Goal: Transaction & Acquisition: Purchase product/service

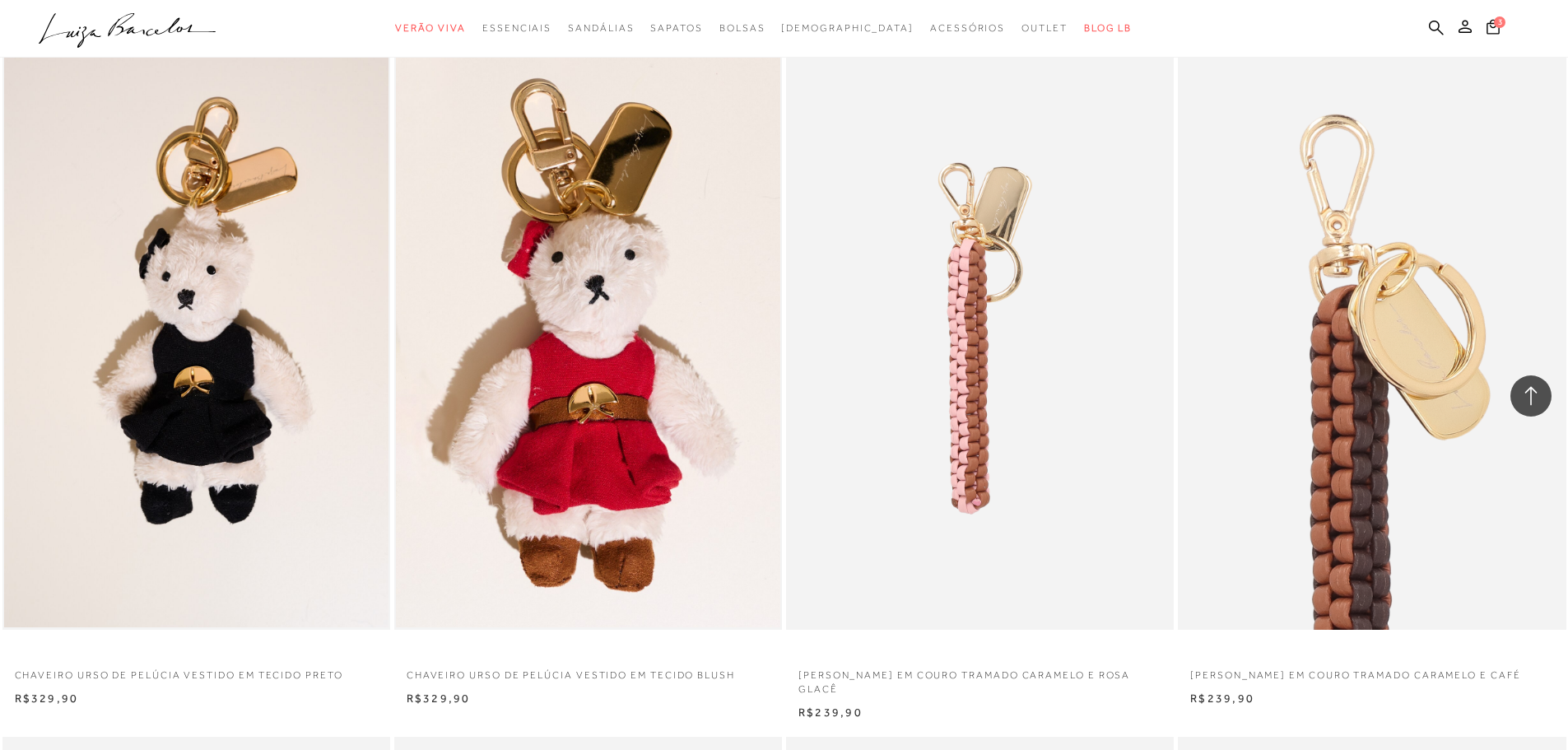
scroll to position [2223, 0]
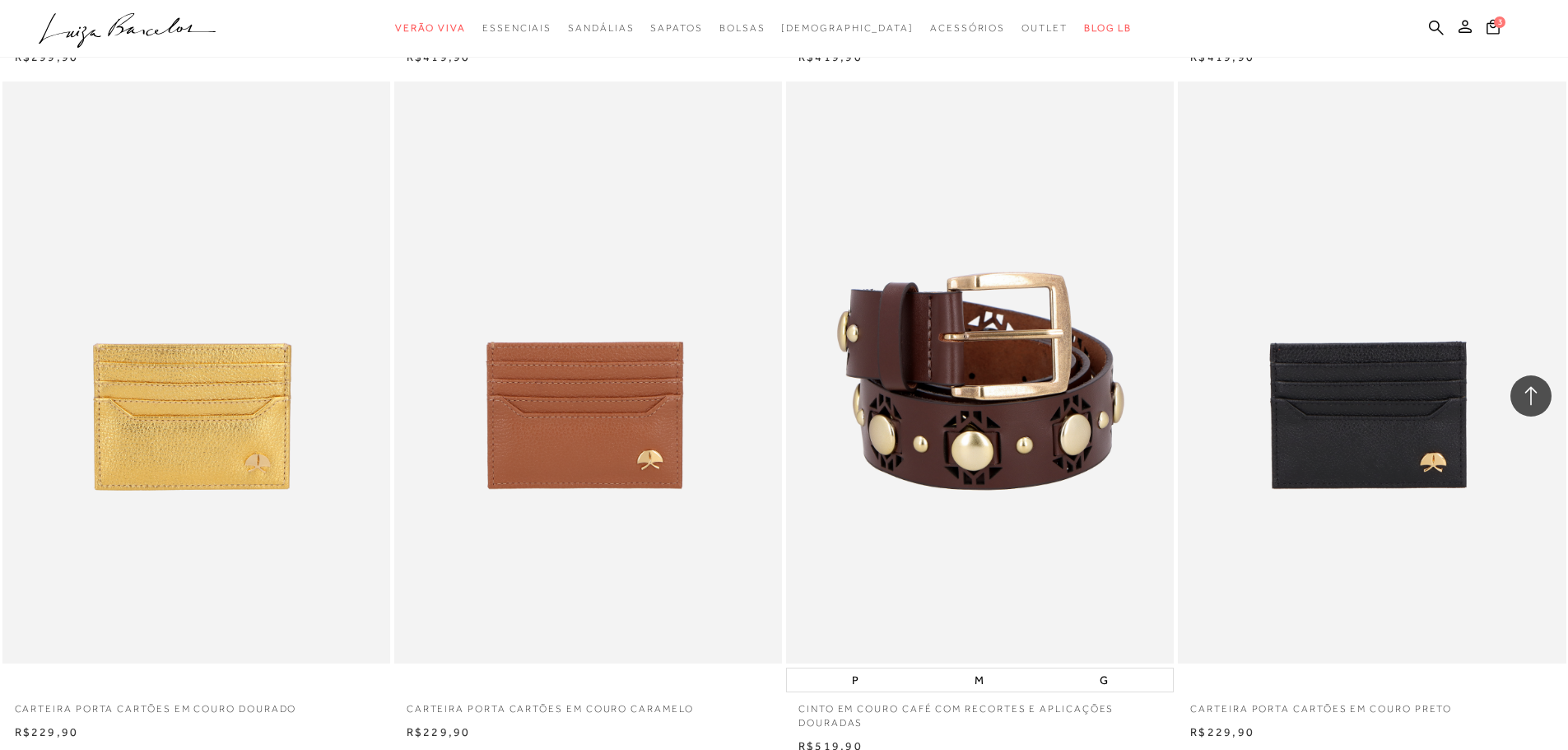
click at [991, 389] on img at bounding box center [981, 373] width 386 height 582
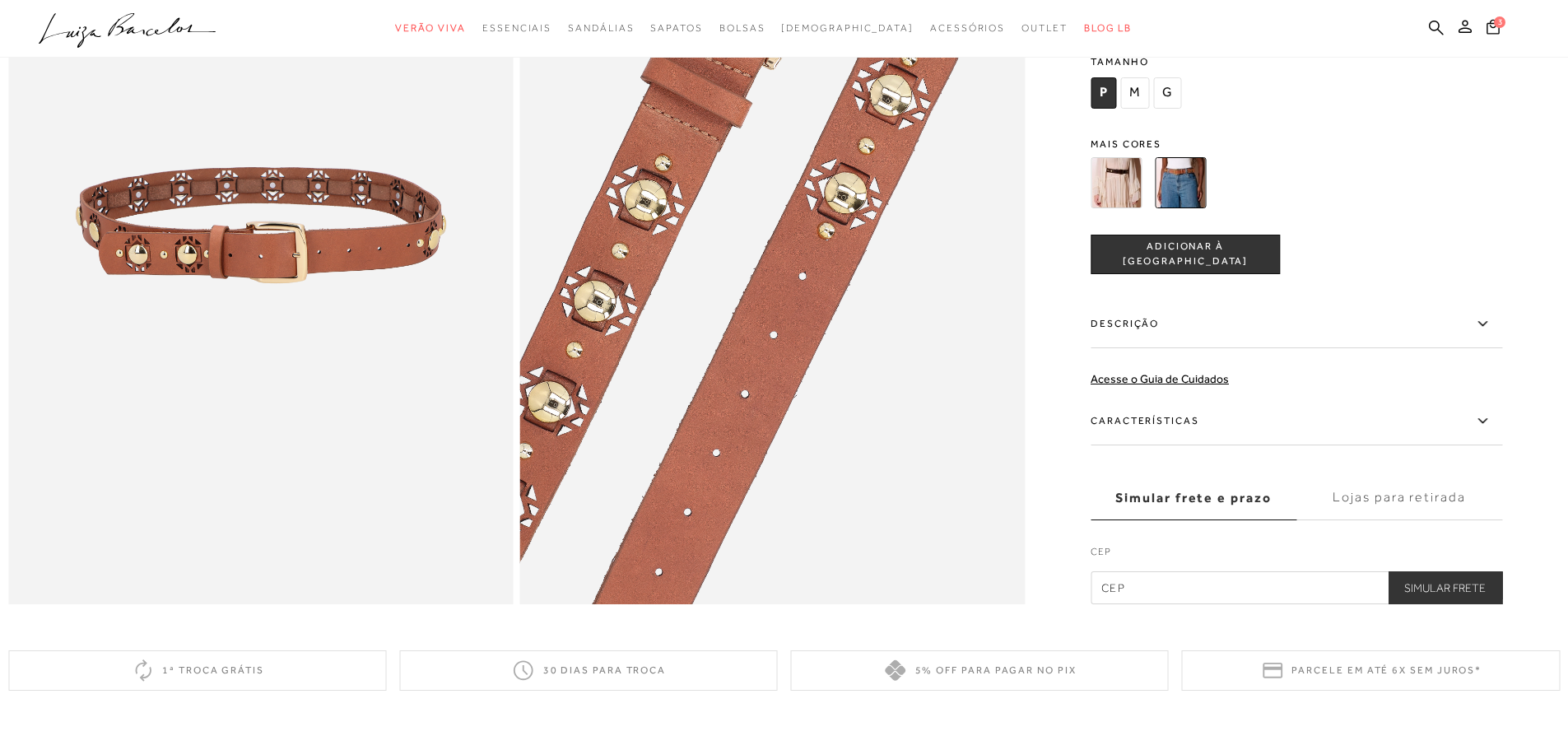
scroll to position [1011, 0]
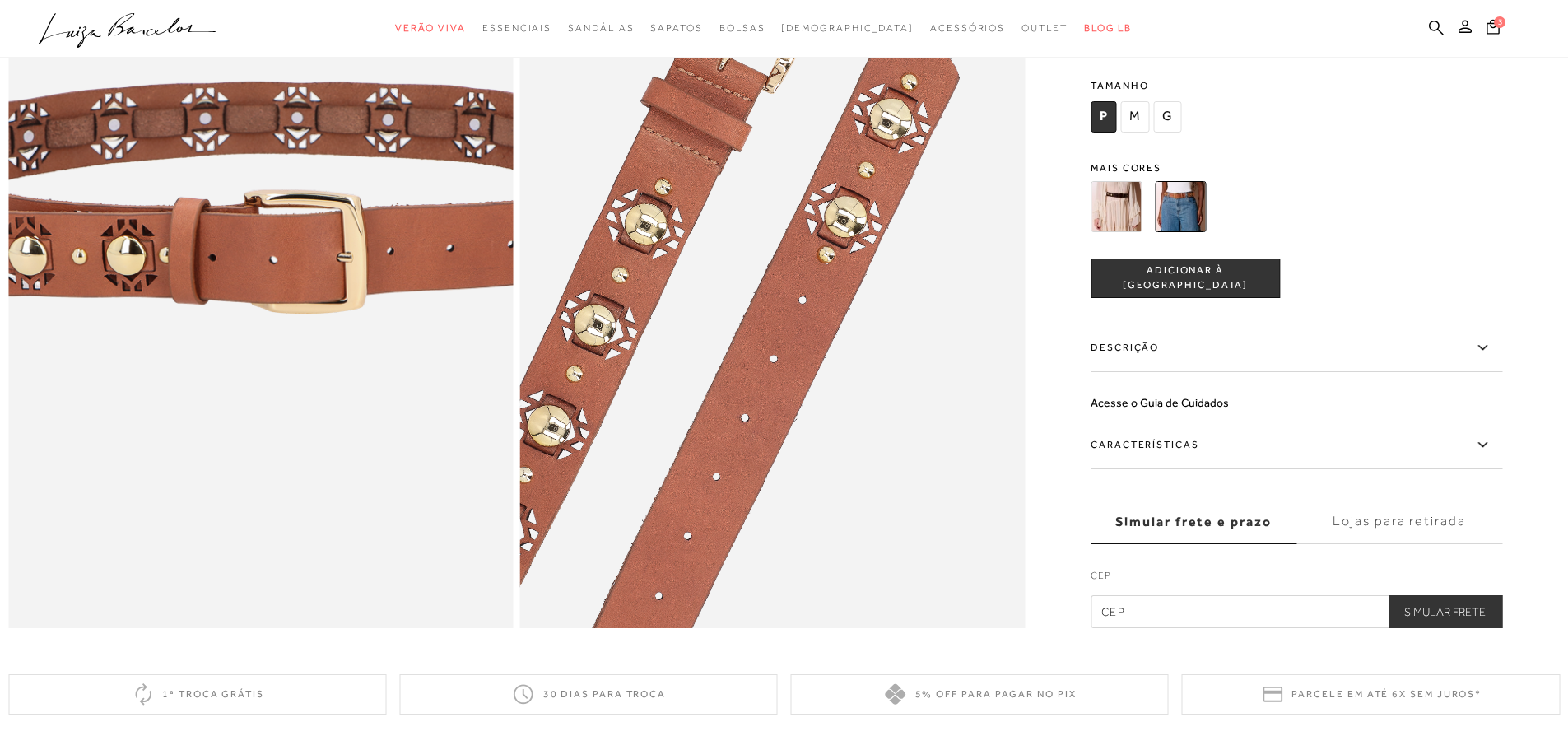
click at [245, 314] on img at bounding box center [273, 198] width 1010 height 1516
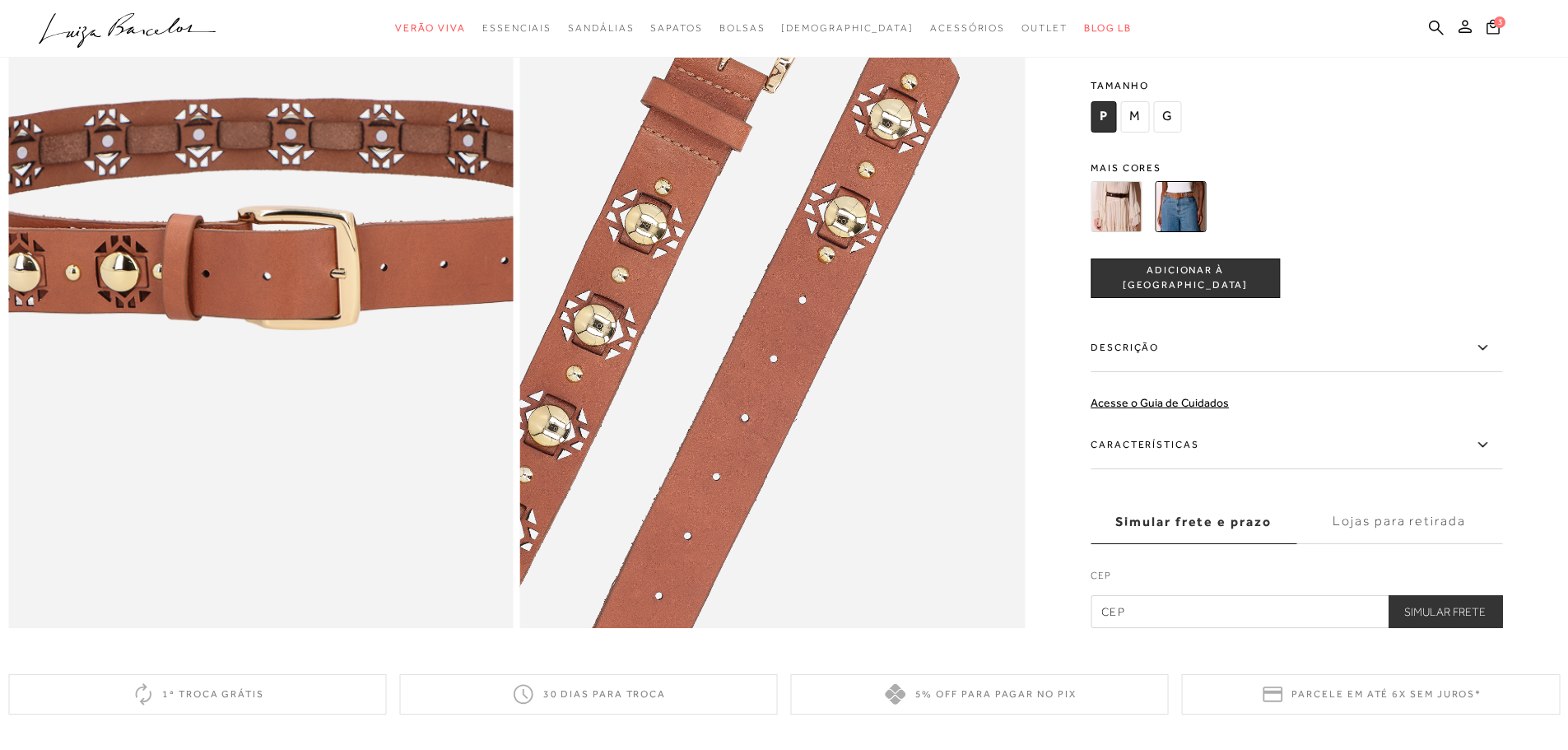
click at [252, 298] on img at bounding box center [266, 214] width 1010 height 1516
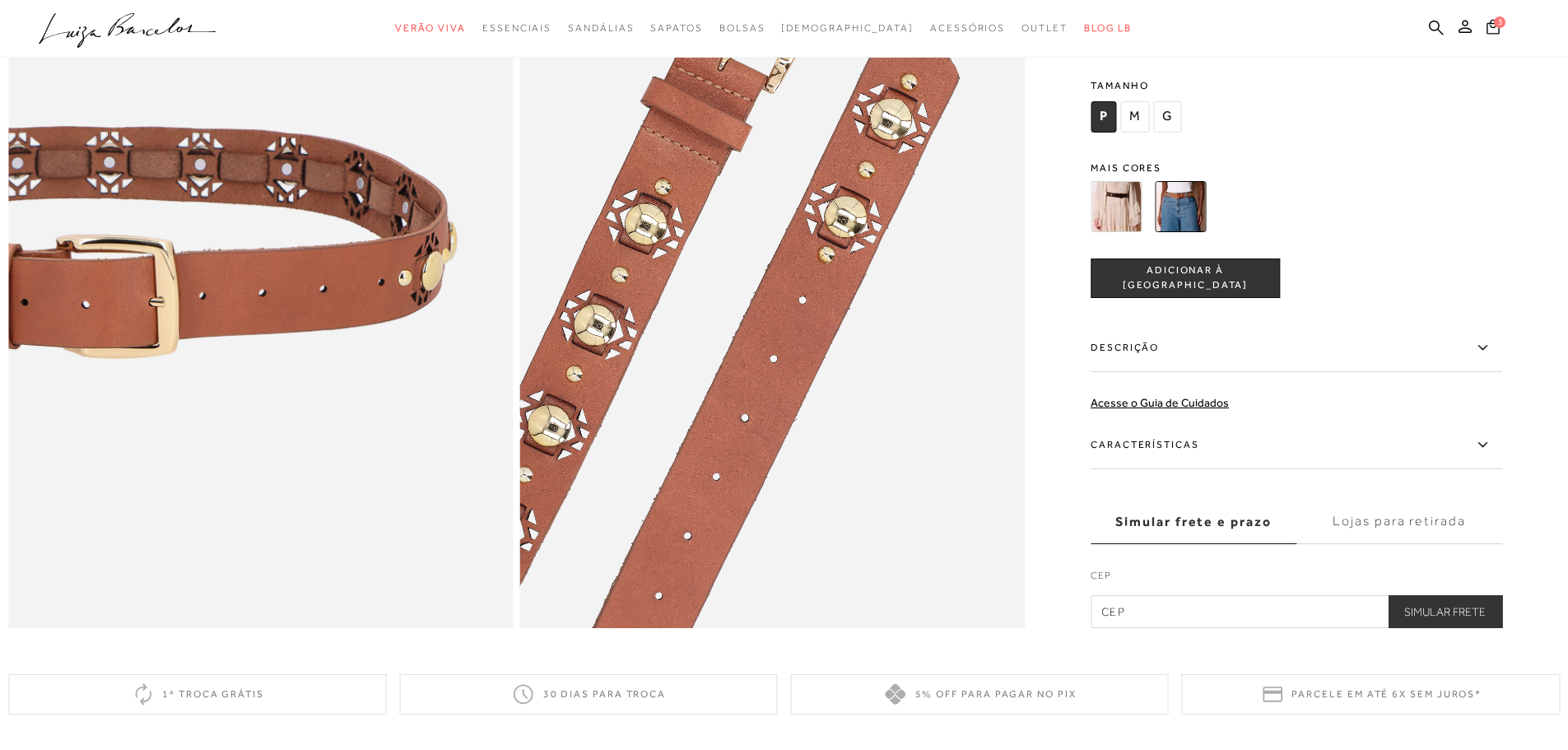
click at [436, 269] on img at bounding box center [85, 242] width 1010 height 1516
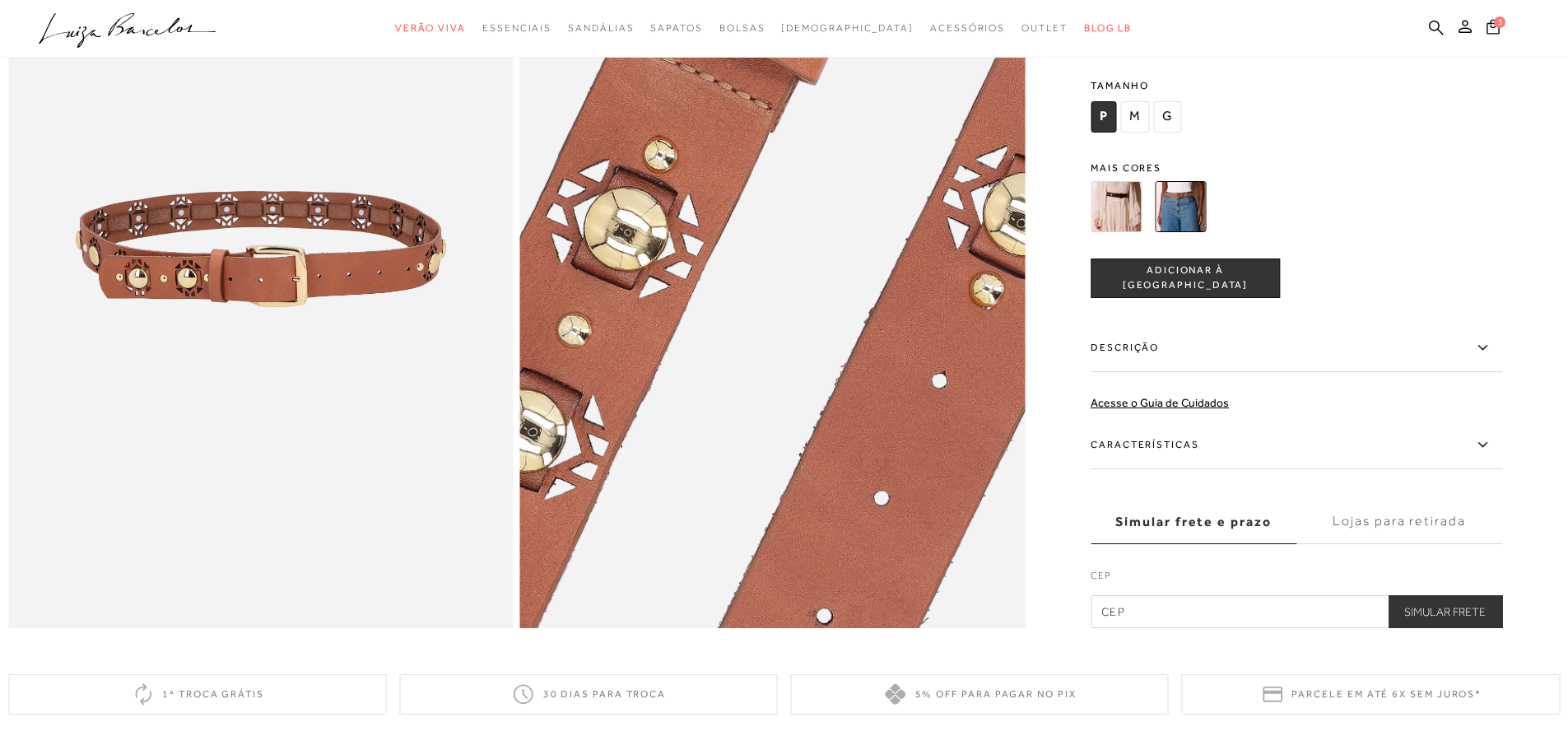
click at [668, 232] on img at bounding box center [879, 279] width 1010 height 1516
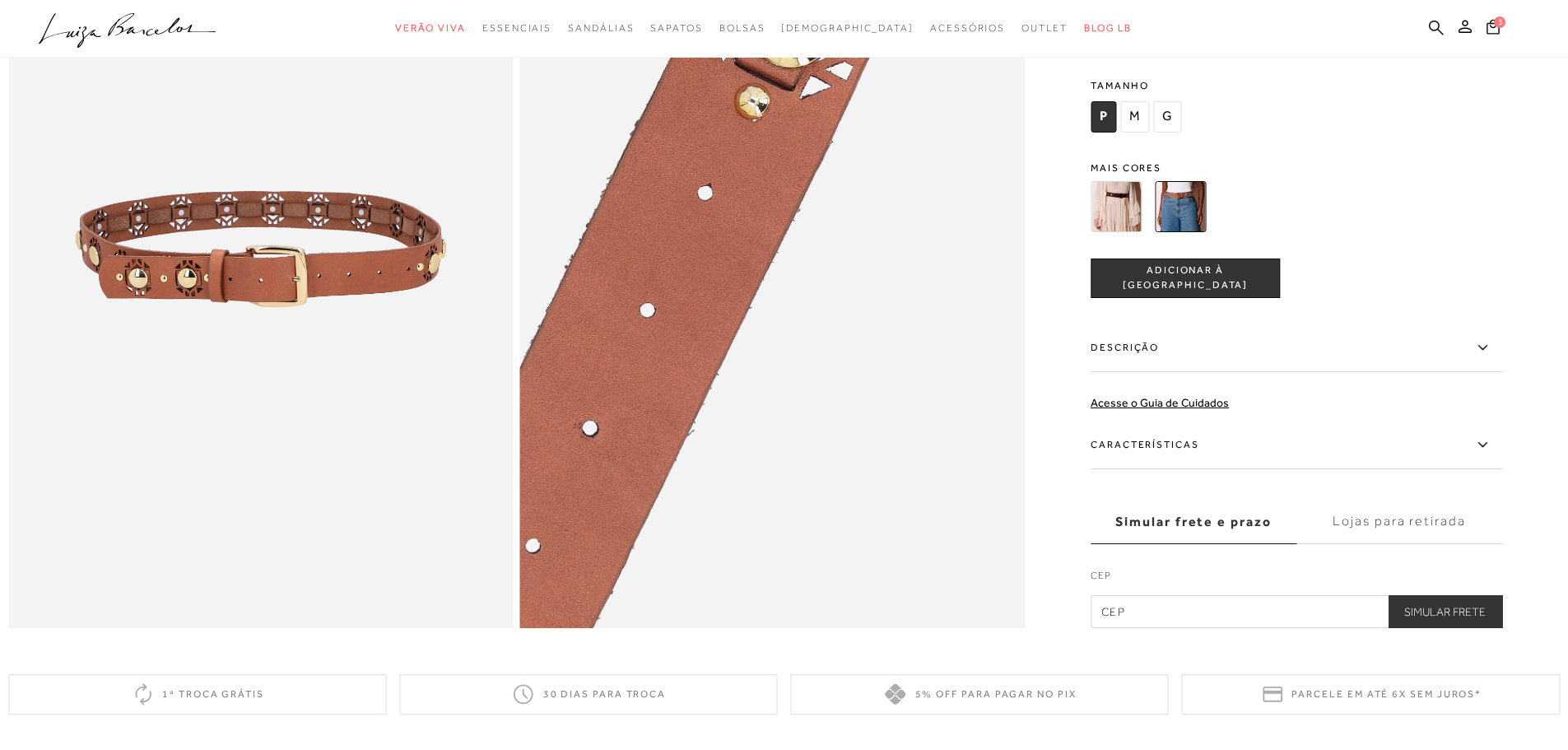
scroll to position [1093, 0]
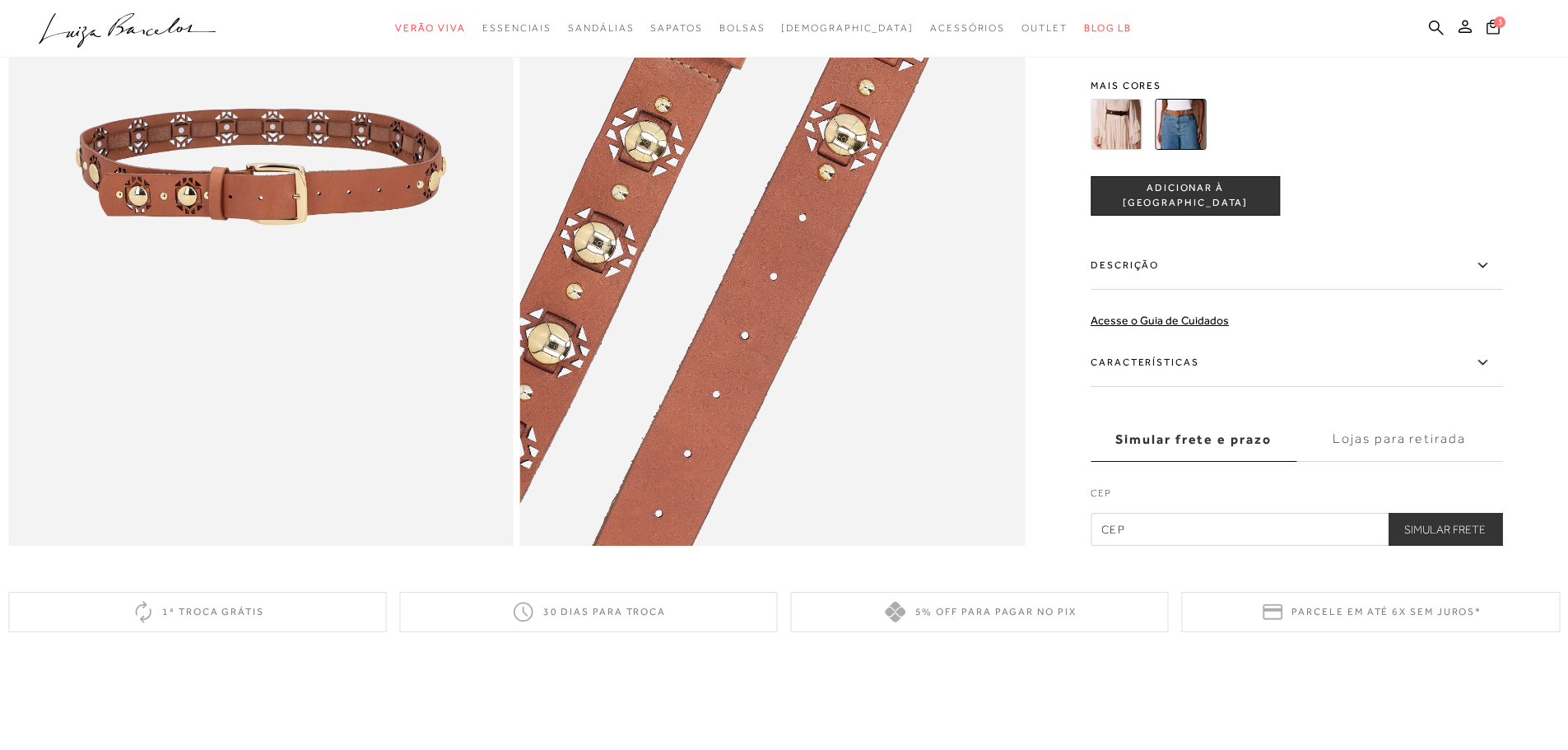
click at [1115, 149] on img at bounding box center [1116, 123] width 51 height 51
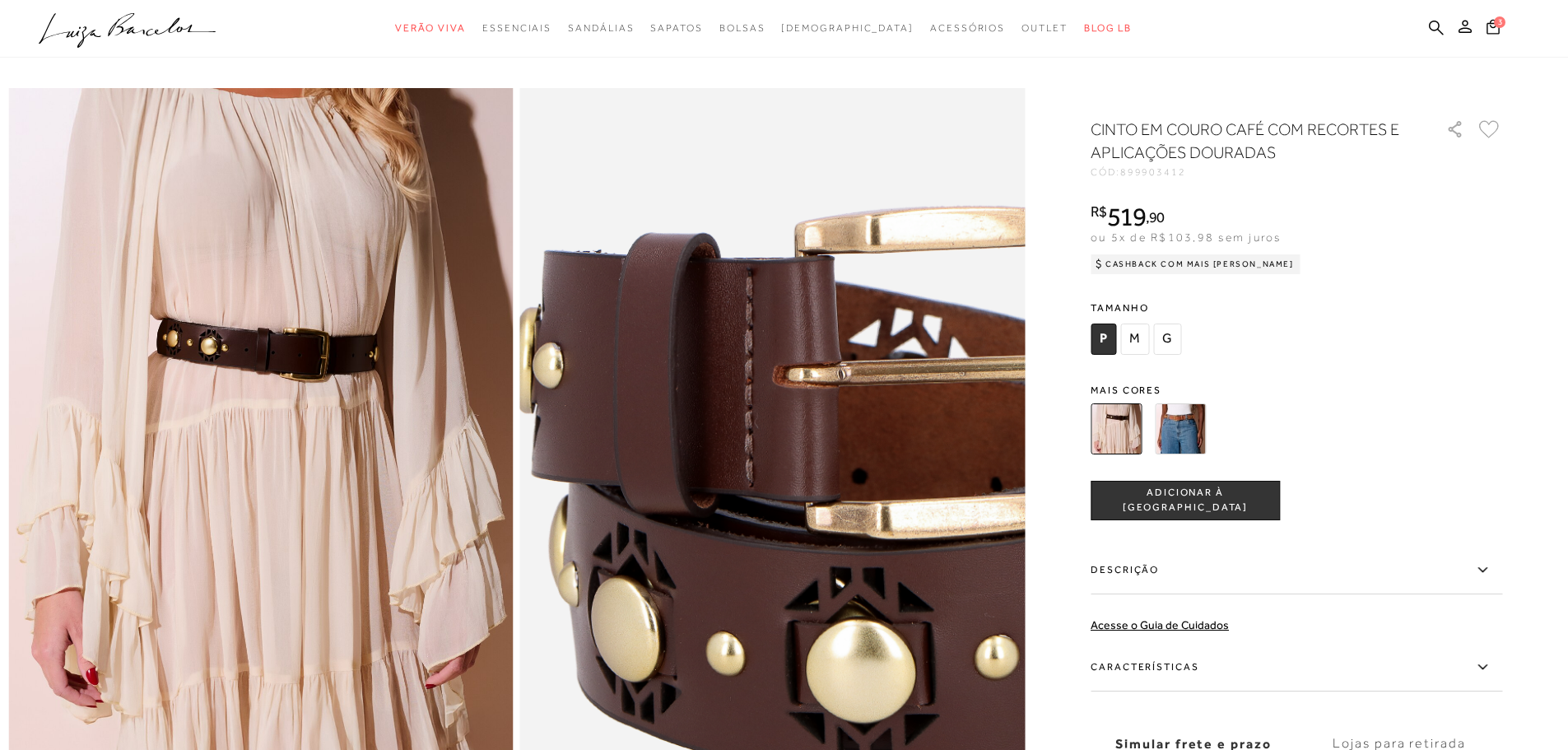
scroll to position [0, 0]
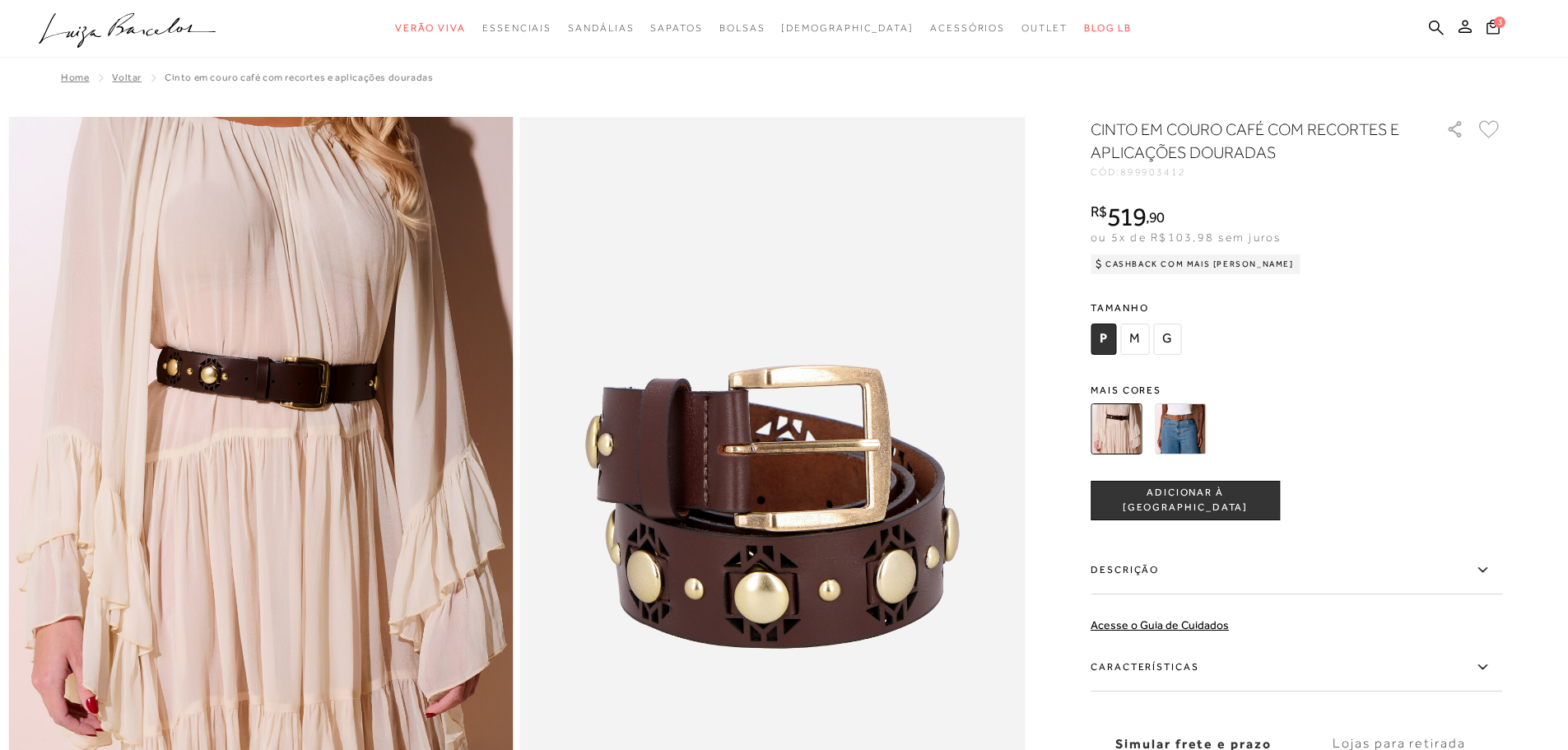
click at [1149, 338] on span "M" at bounding box center [1135, 339] width 29 height 32
